Goal: Find specific page/section: Find specific page/section

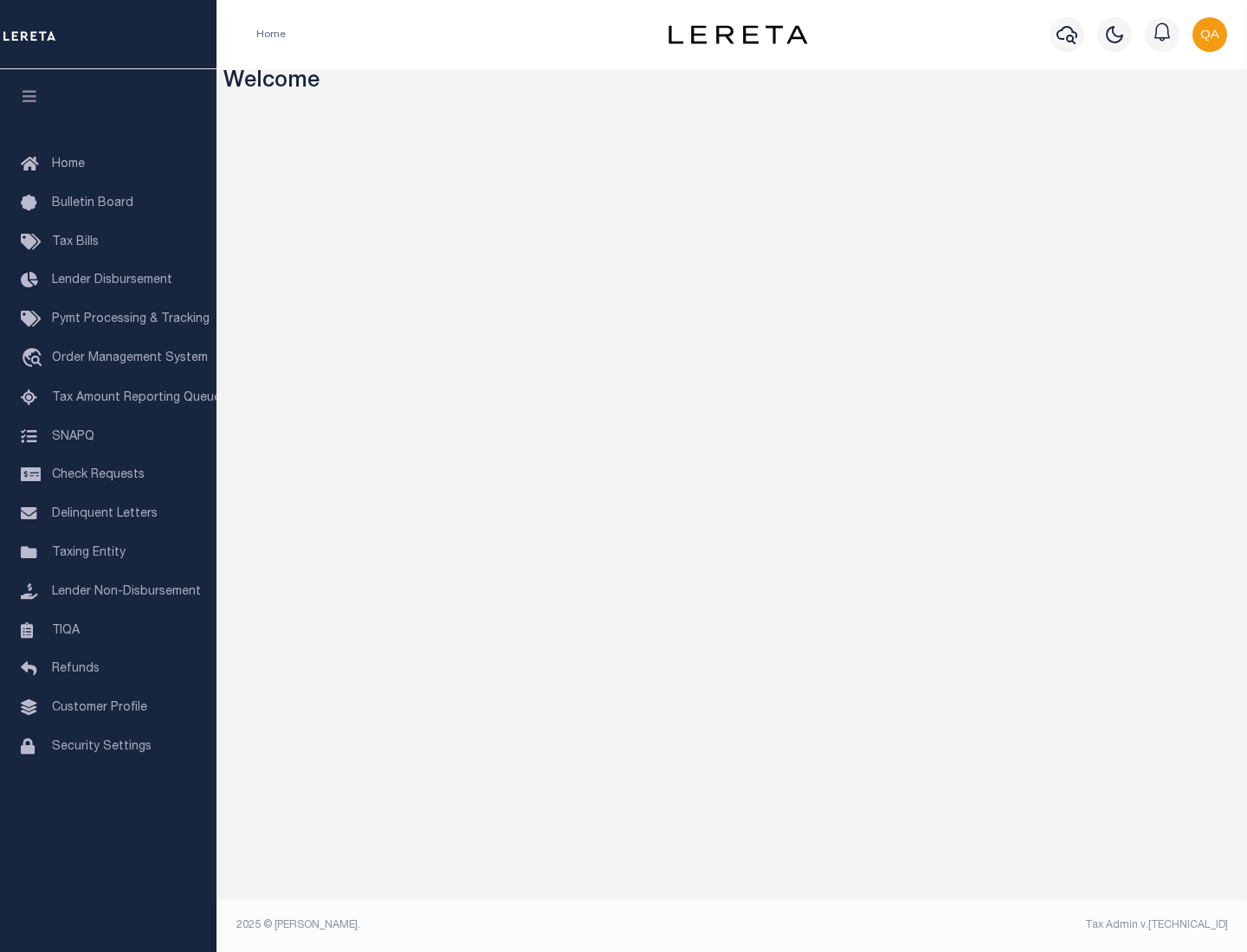
click at [109, 630] on link "TIQA" at bounding box center [108, 632] width 216 height 39
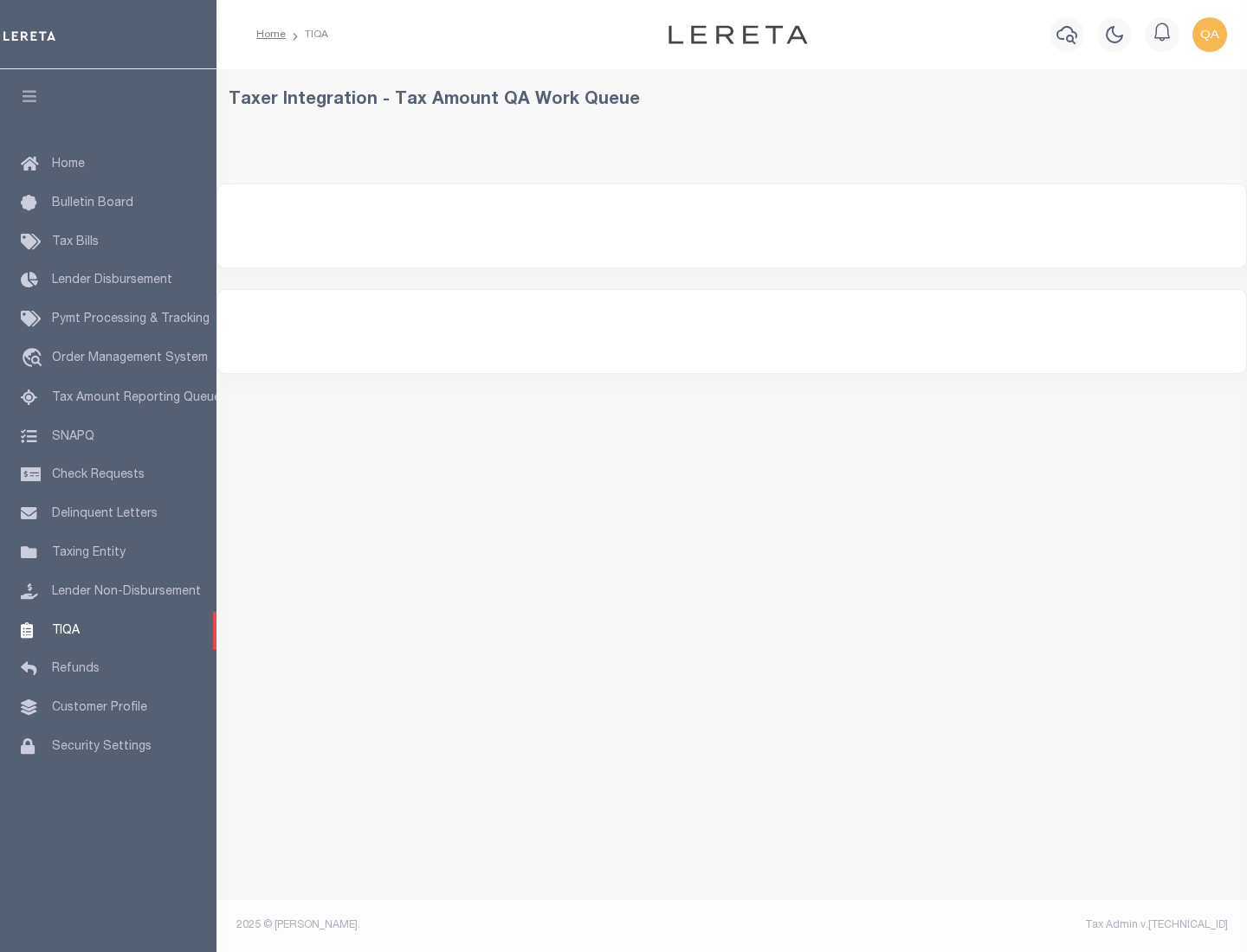
select select "200"
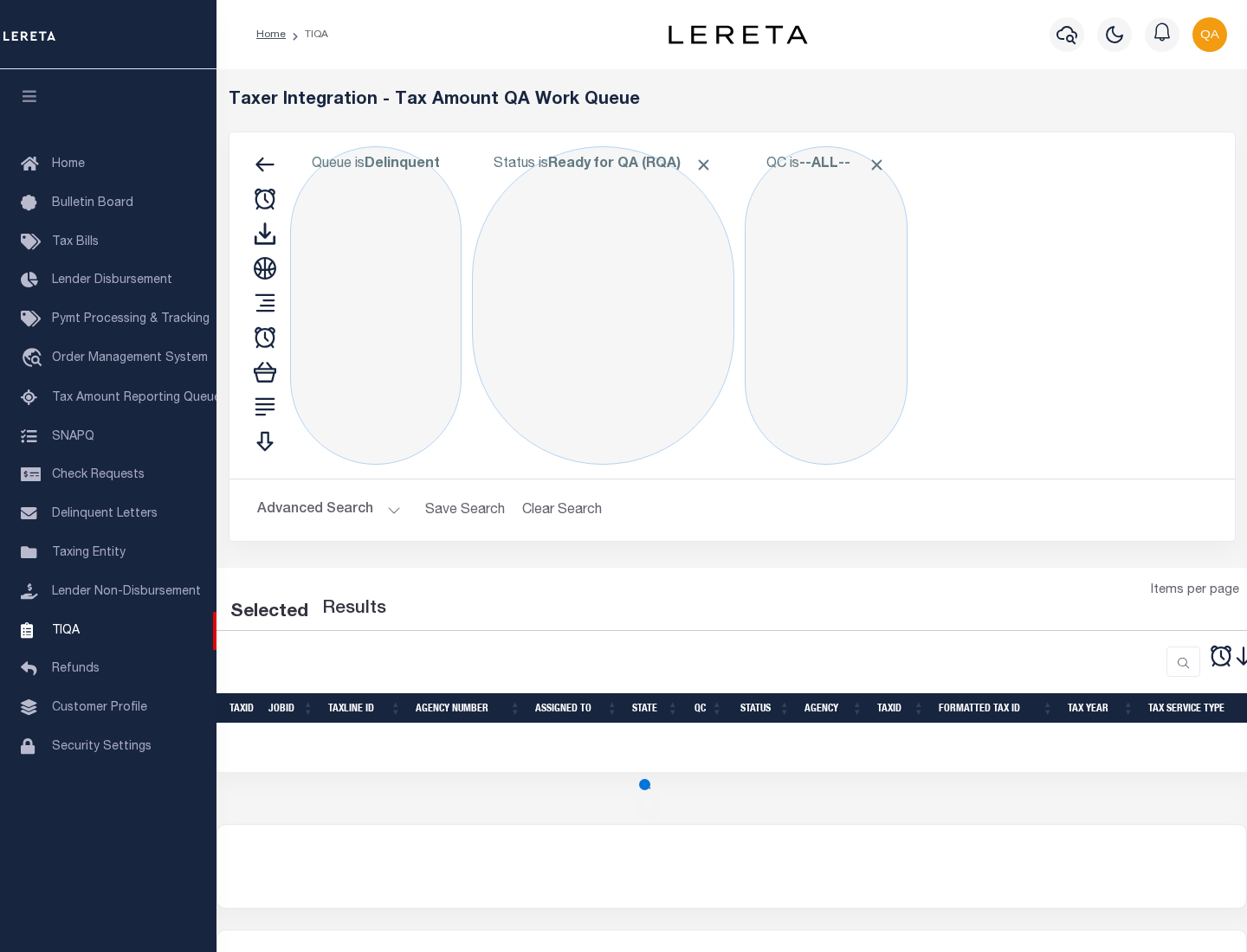
select select "200"
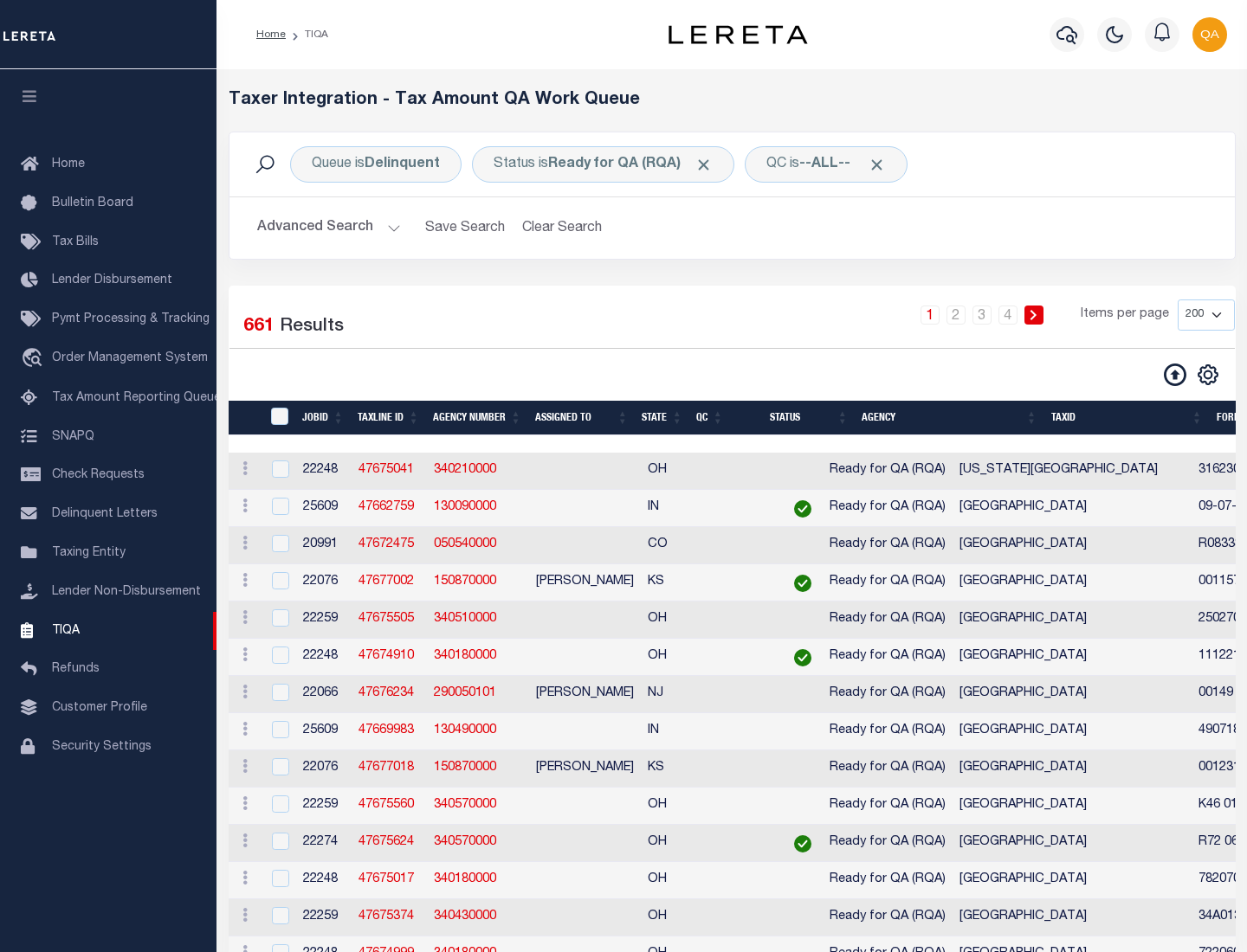
click at [709, 165] on span "Click to Remove" at bounding box center [703, 165] width 18 height 18
